Goal: Navigation & Orientation: Find specific page/section

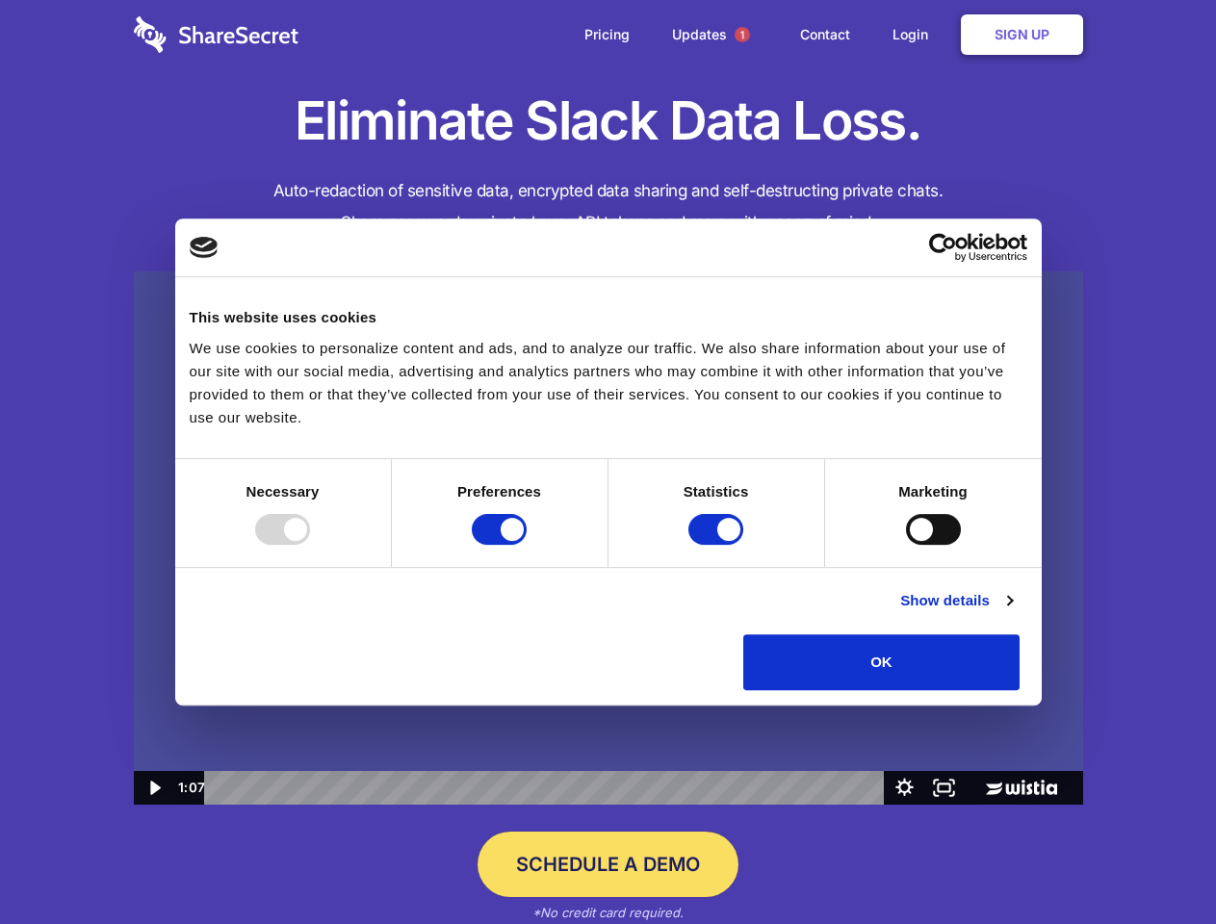
click at [608, 462] on img at bounding box center [608, 539] width 949 height 534
click at [310, 545] on div at bounding box center [282, 529] width 55 height 31
click at [527, 545] on input "Preferences" at bounding box center [499, 529] width 55 height 31
checkbox input "false"
click at [718, 545] on input "Statistics" at bounding box center [716, 529] width 55 height 31
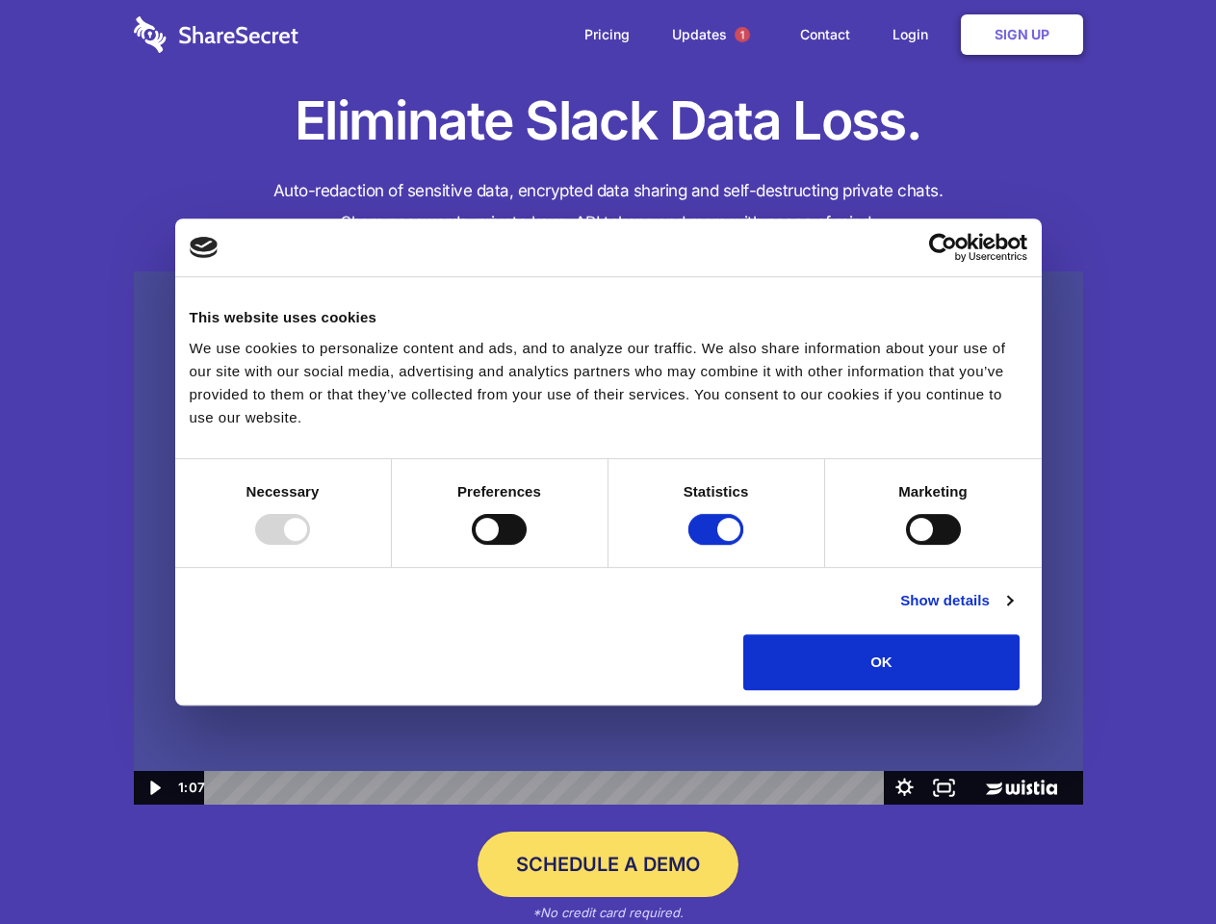
checkbox input "false"
click at [906, 545] on input "Marketing" at bounding box center [933, 529] width 55 height 31
checkbox input "true"
click at [1012, 612] on link "Show details" at bounding box center [956, 600] width 112 height 23
click at [0, 0] on li "Necessary 7 Necessary cookies help make a website usable by enabling basic func…" at bounding box center [0, 0] width 0 height 0
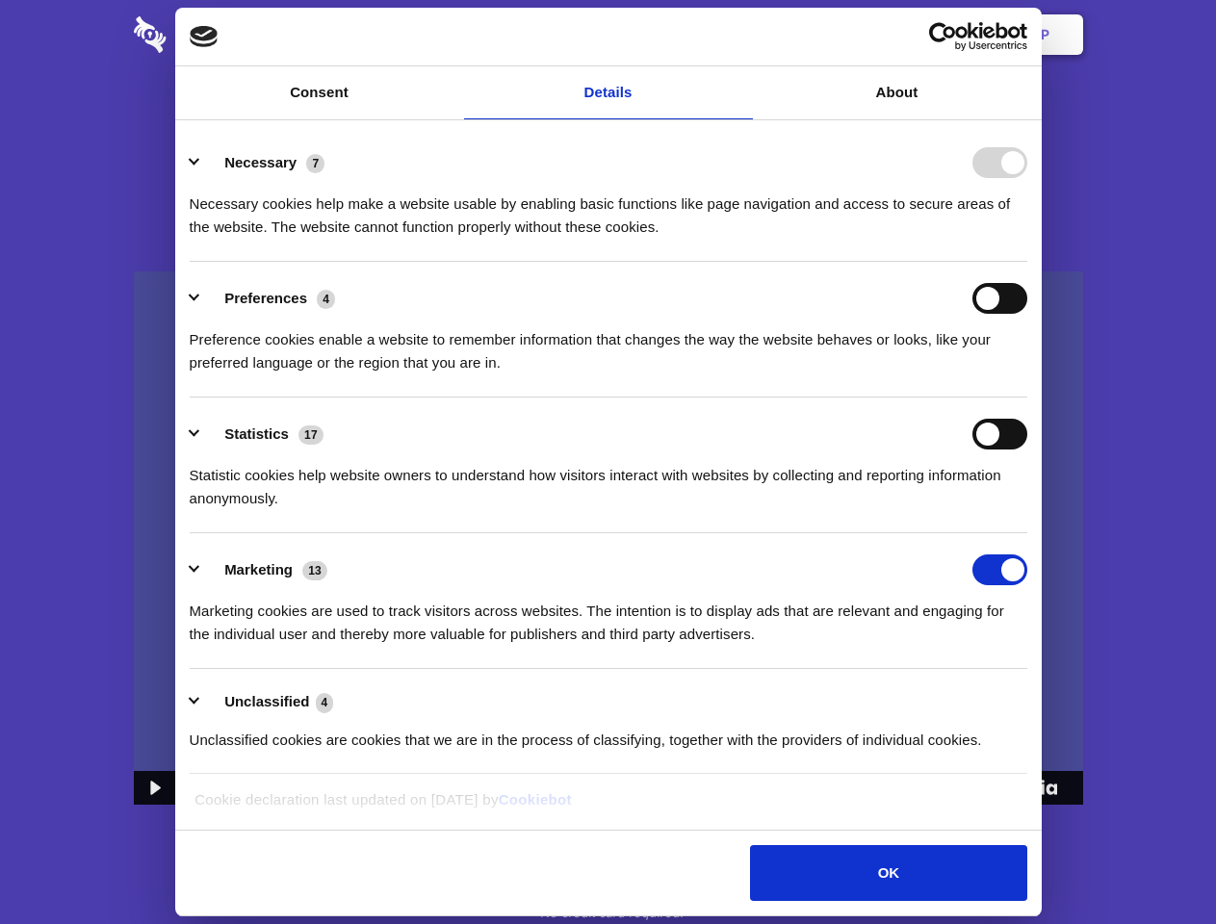
click at [741, 35] on span "1" at bounding box center [742, 34] width 15 height 15
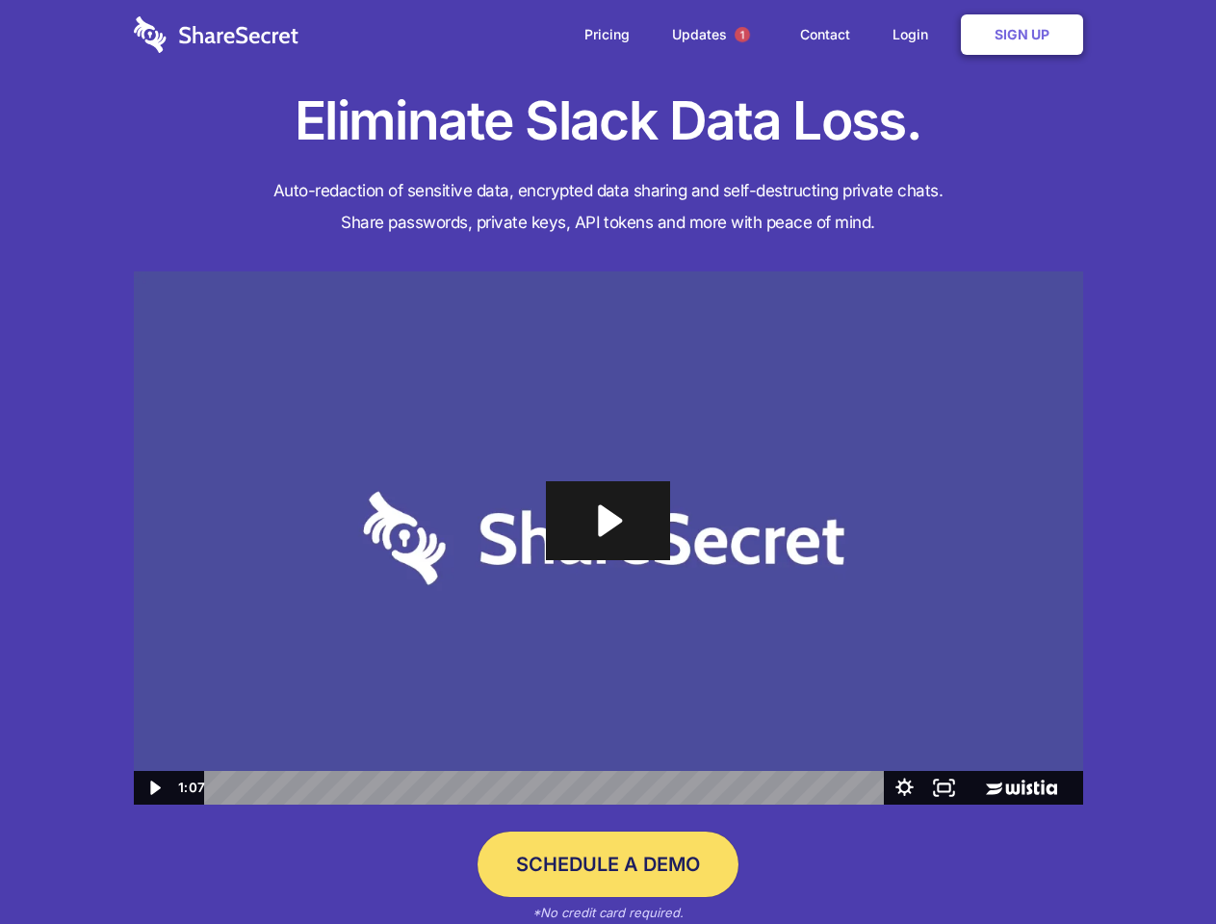
click at [609, 538] on icon "Play Video: Sharesecret Slack Extension" at bounding box center [607, 520] width 123 height 79
